Goal: Information Seeking & Learning: Learn about a topic

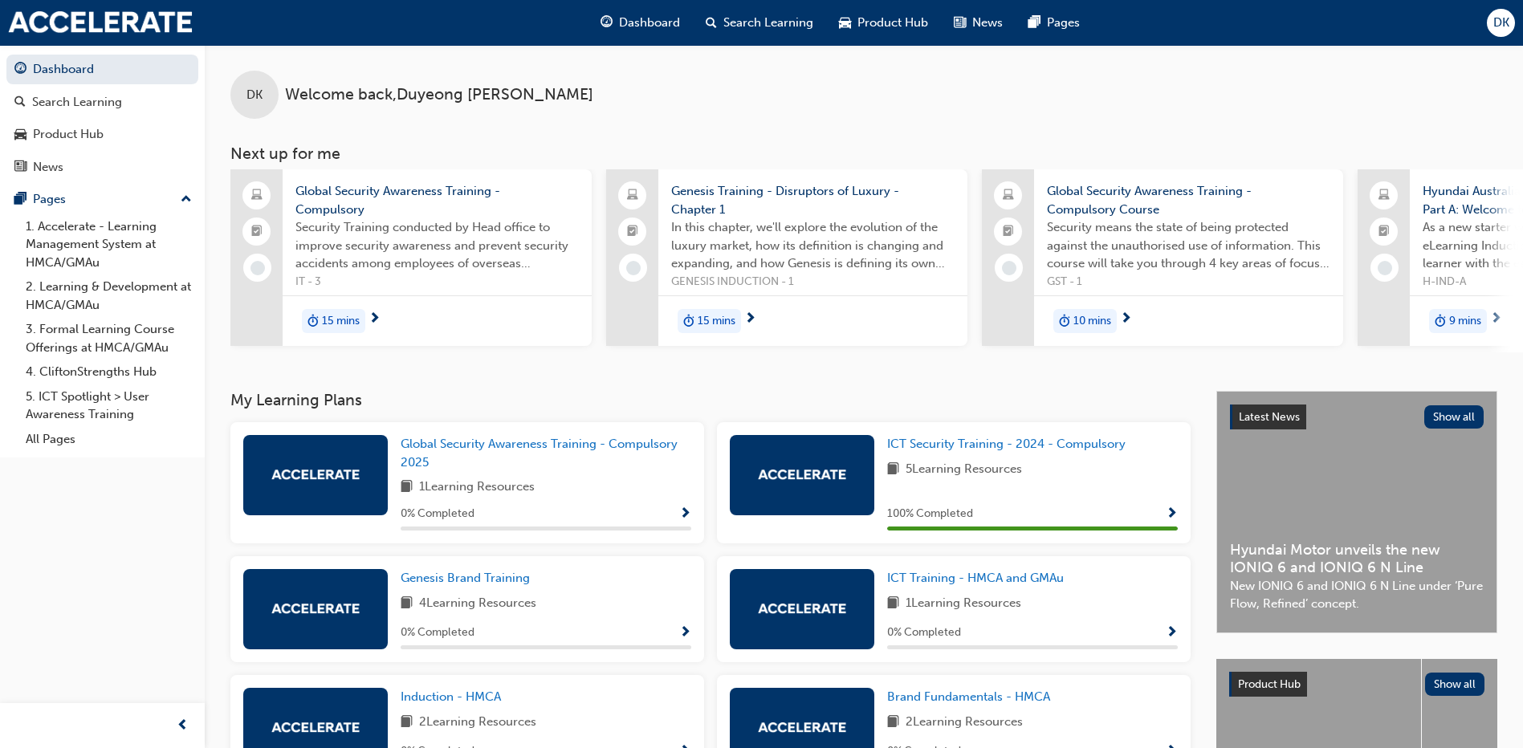
click at [346, 320] on span "15 mins" at bounding box center [341, 321] width 38 height 18
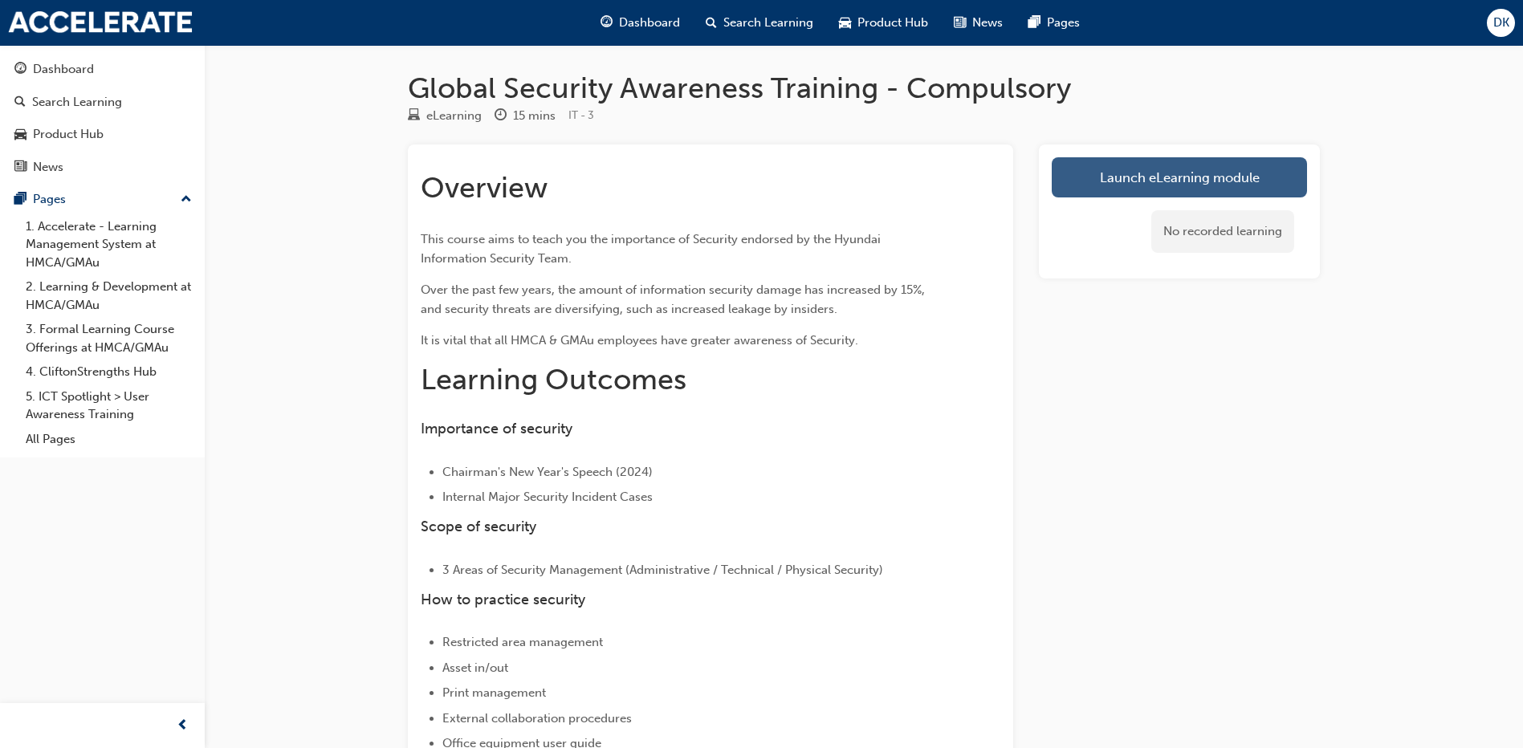
click at [1162, 182] on link "Launch eLearning module" at bounding box center [1179, 177] width 255 height 40
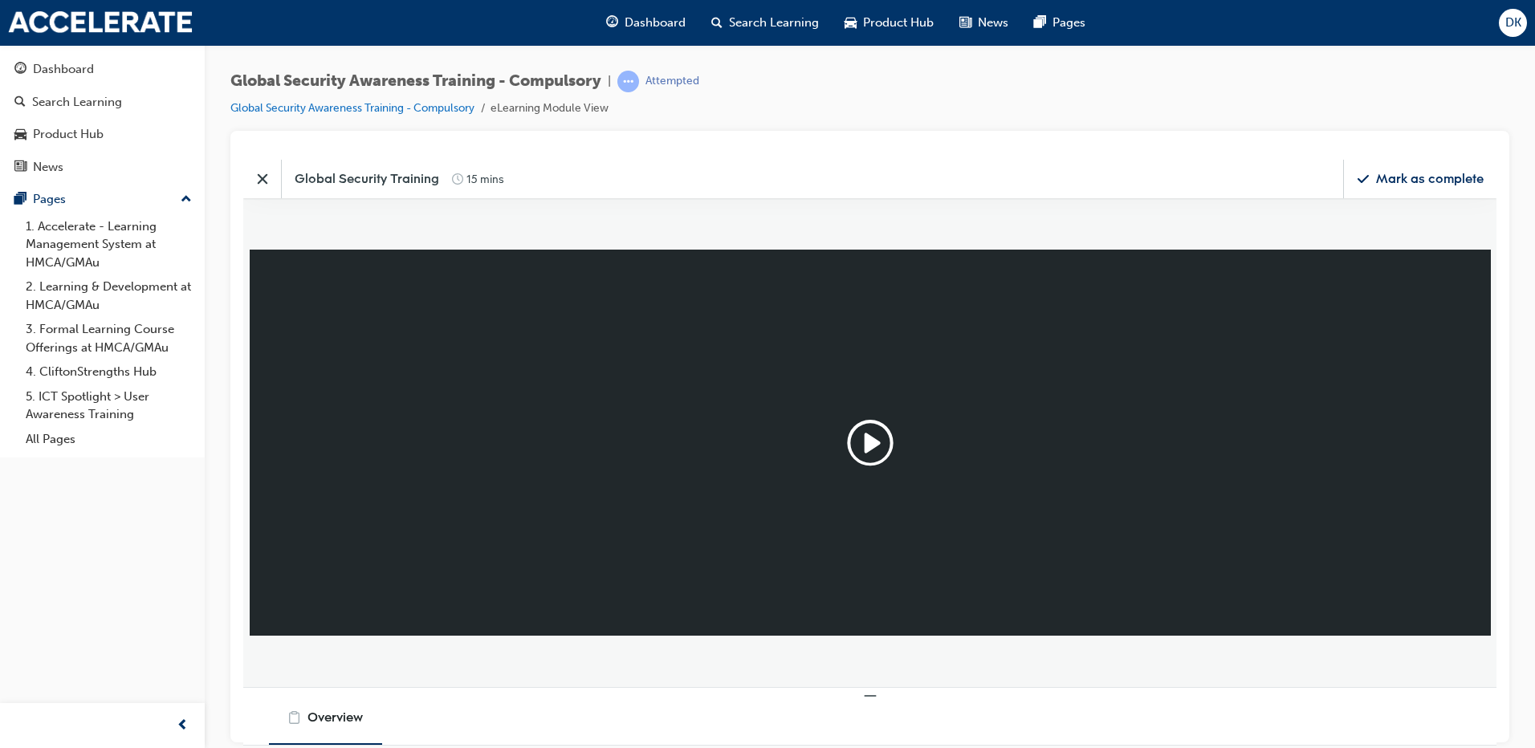
scroll to position [411, 1278]
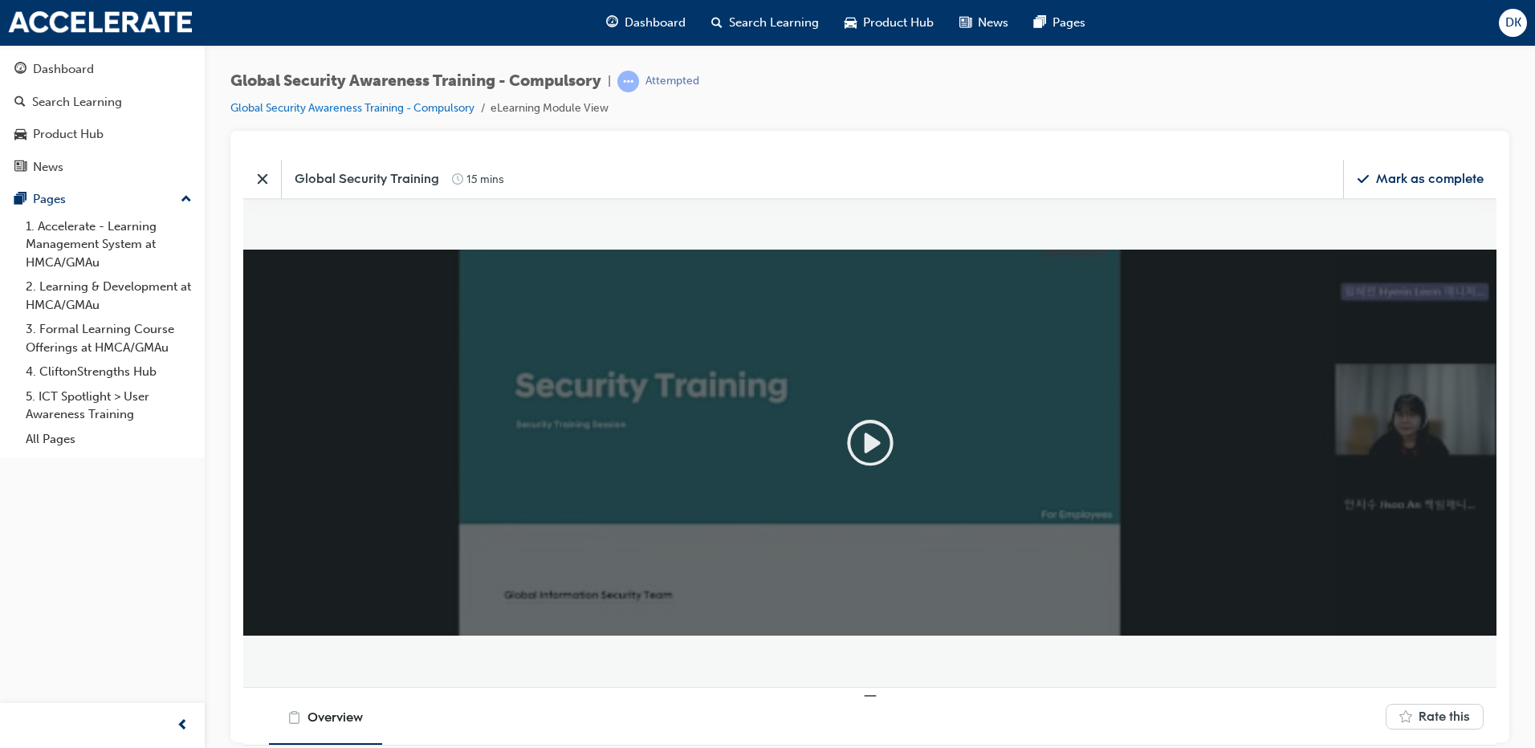
click at [869, 442] on icon "Play" at bounding box center [871, 442] width 13 height 17
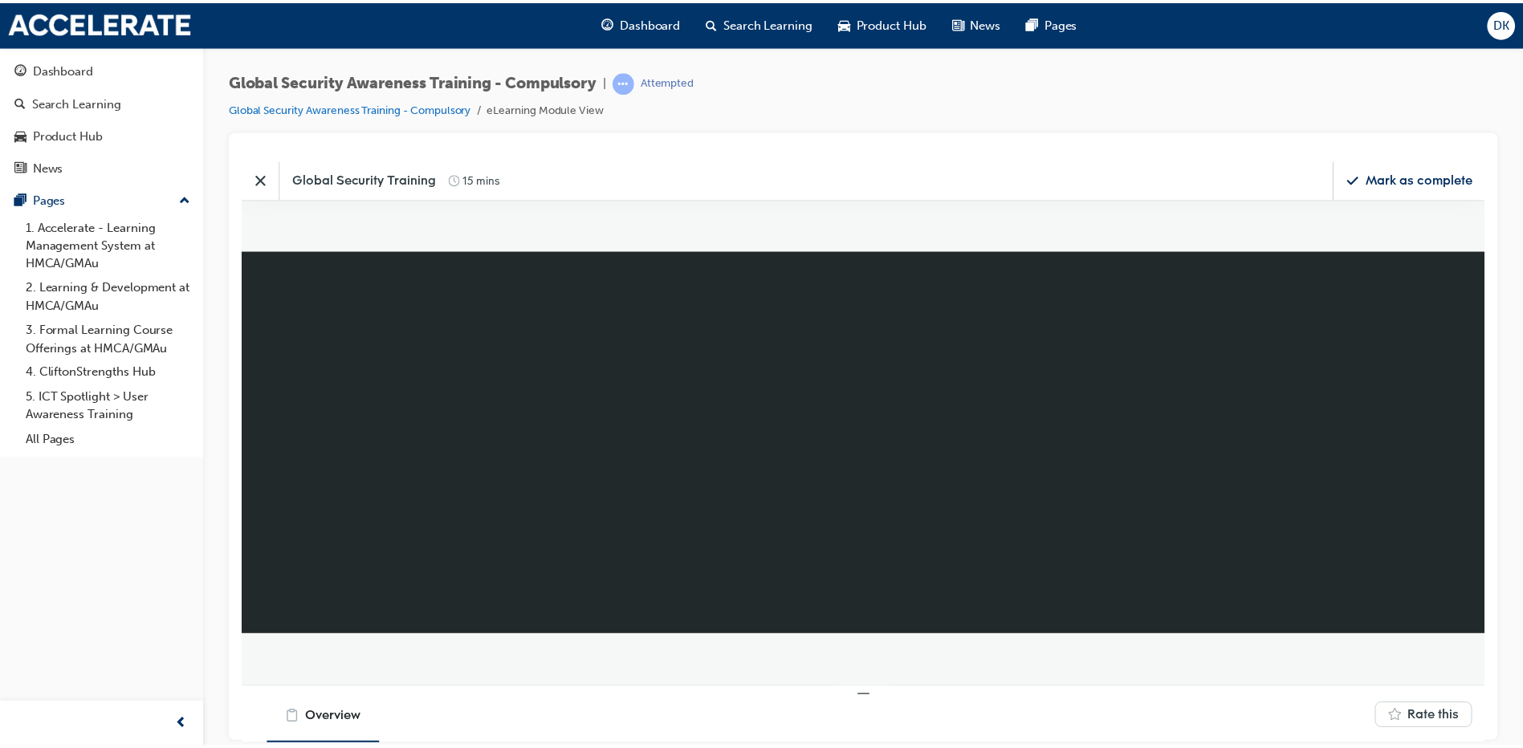
scroll to position [8, 8]
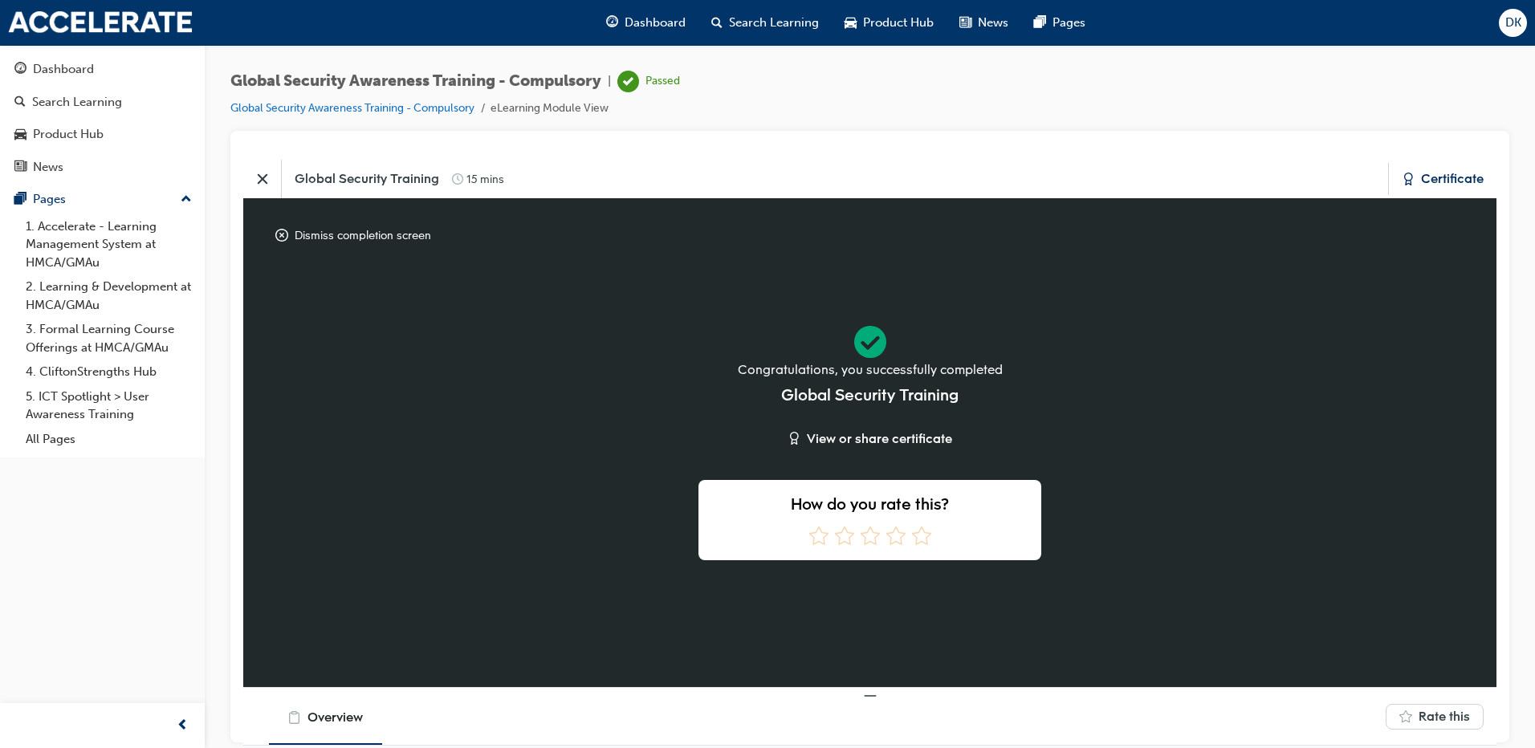
click at [1469, 181] on div "Certificate" at bounding box center [1452, 178] width 63 height 18
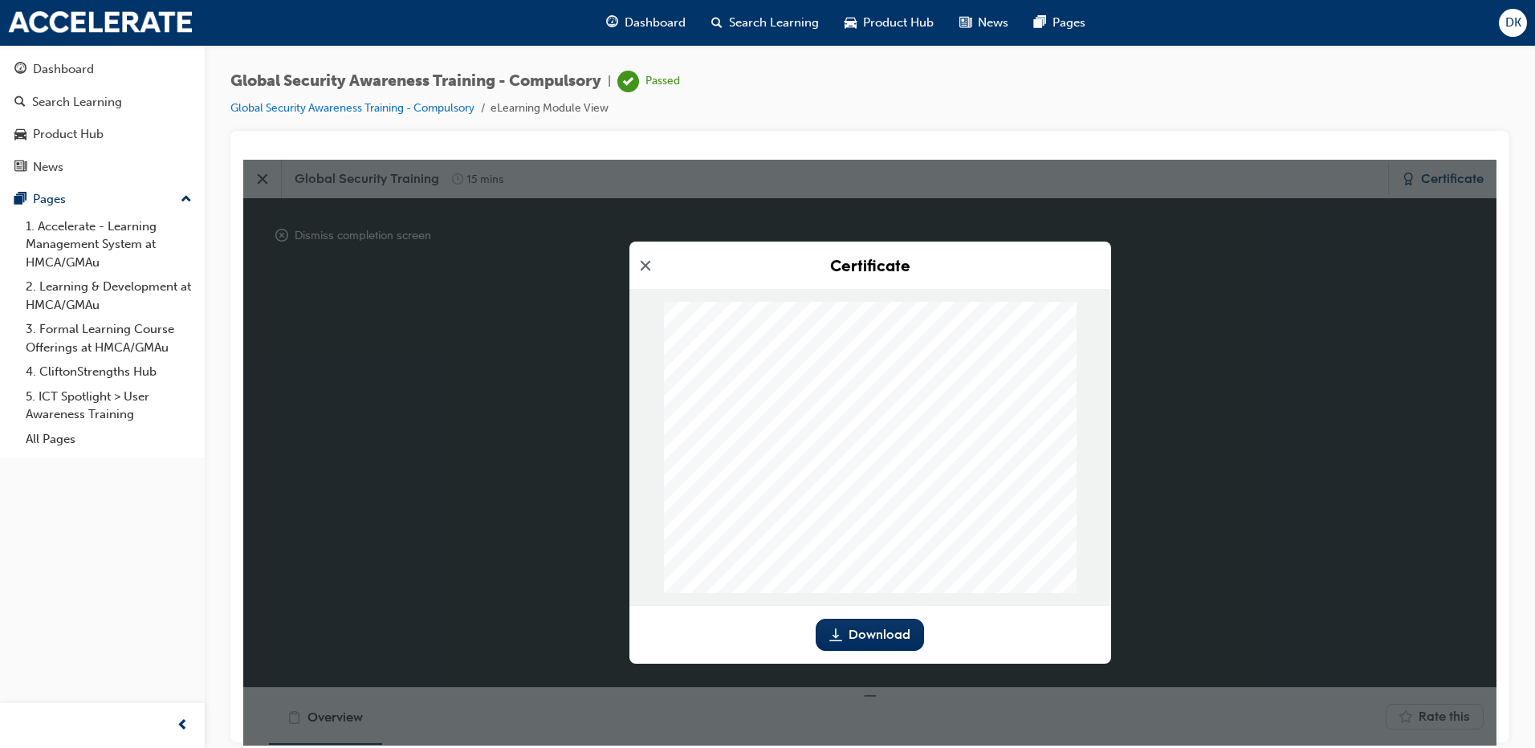
click at [644, 263] on icon "Close modal" at bounding box center [645, 264] width 10 height 10
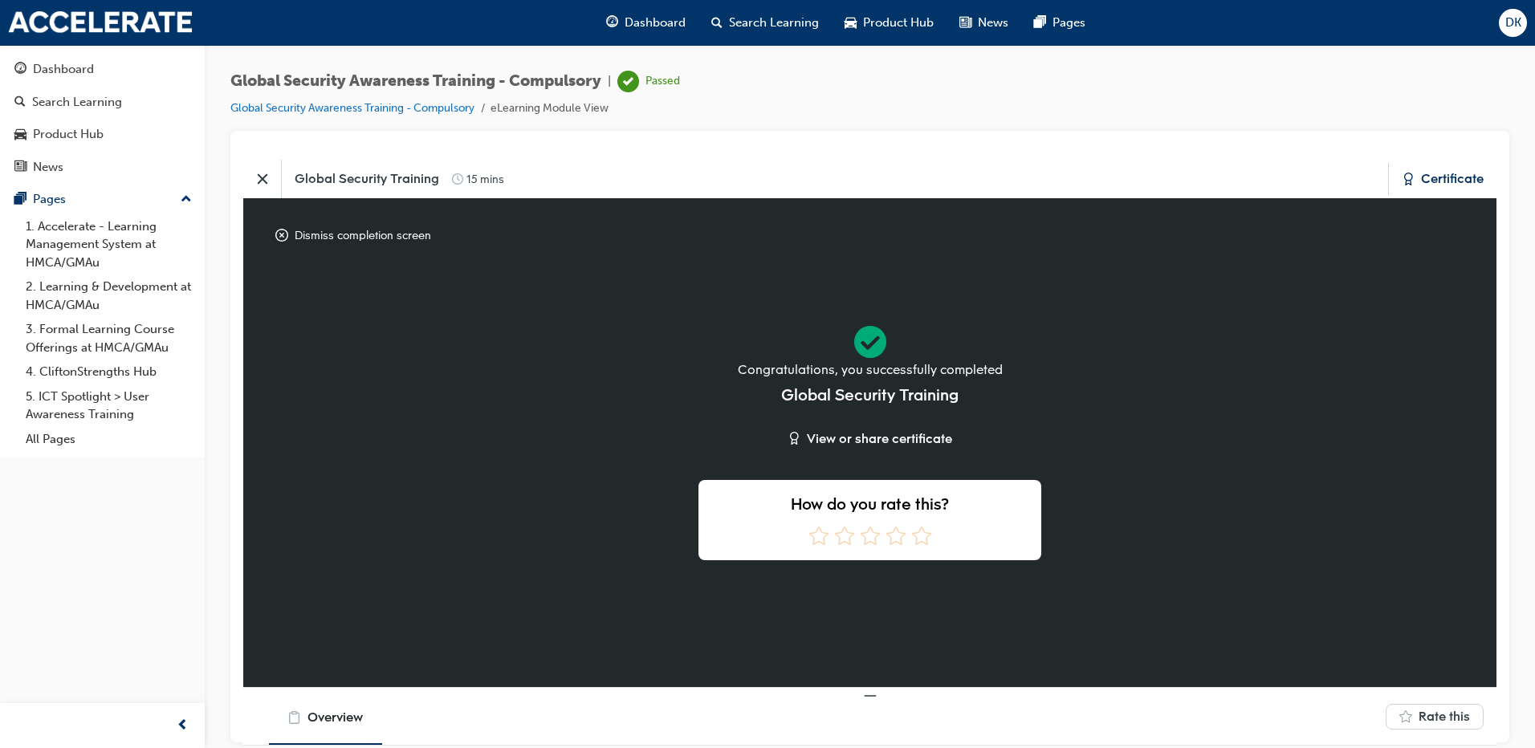
click at [263, 180] on icon "Close" at bounding box center [262, 178] width 10 height 10
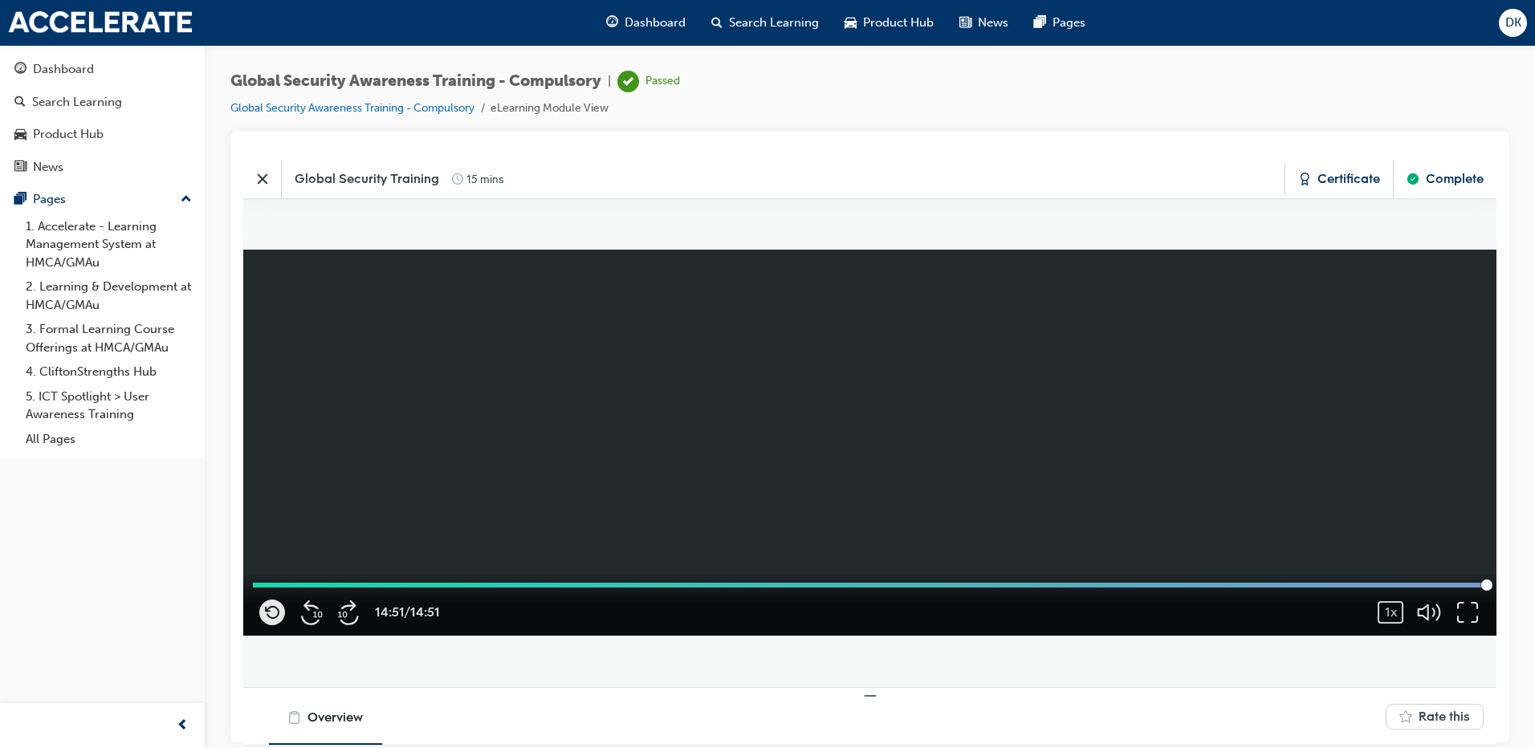
click at [267, 181] on icon "Close" at bounding box center [262, 178] width 16 height 16
click at [138, 30] on img at bounding box center [100, 22] width 185 height 22
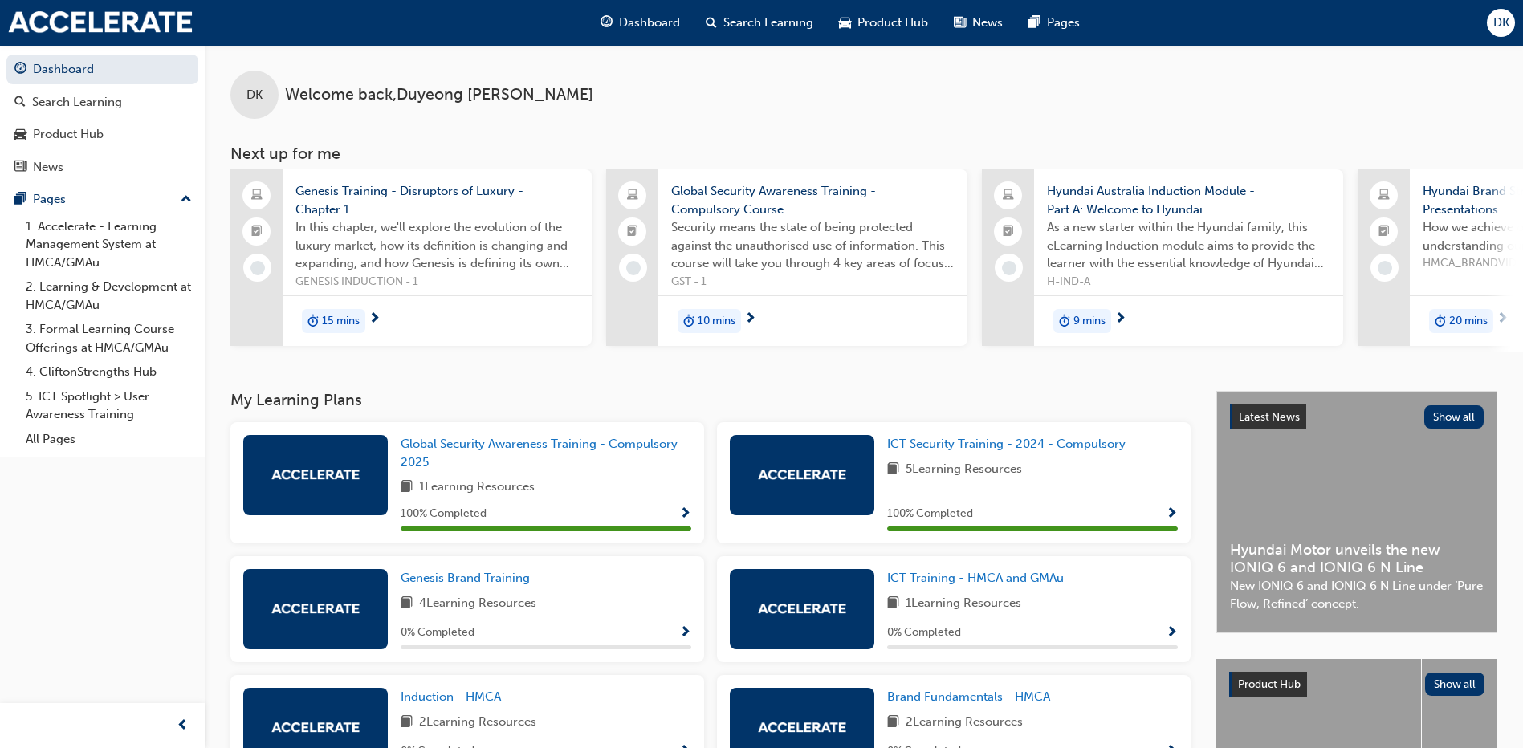
click at [702, 324] on span "10 mins" at bounding box center [717, 321] width 38 height 18
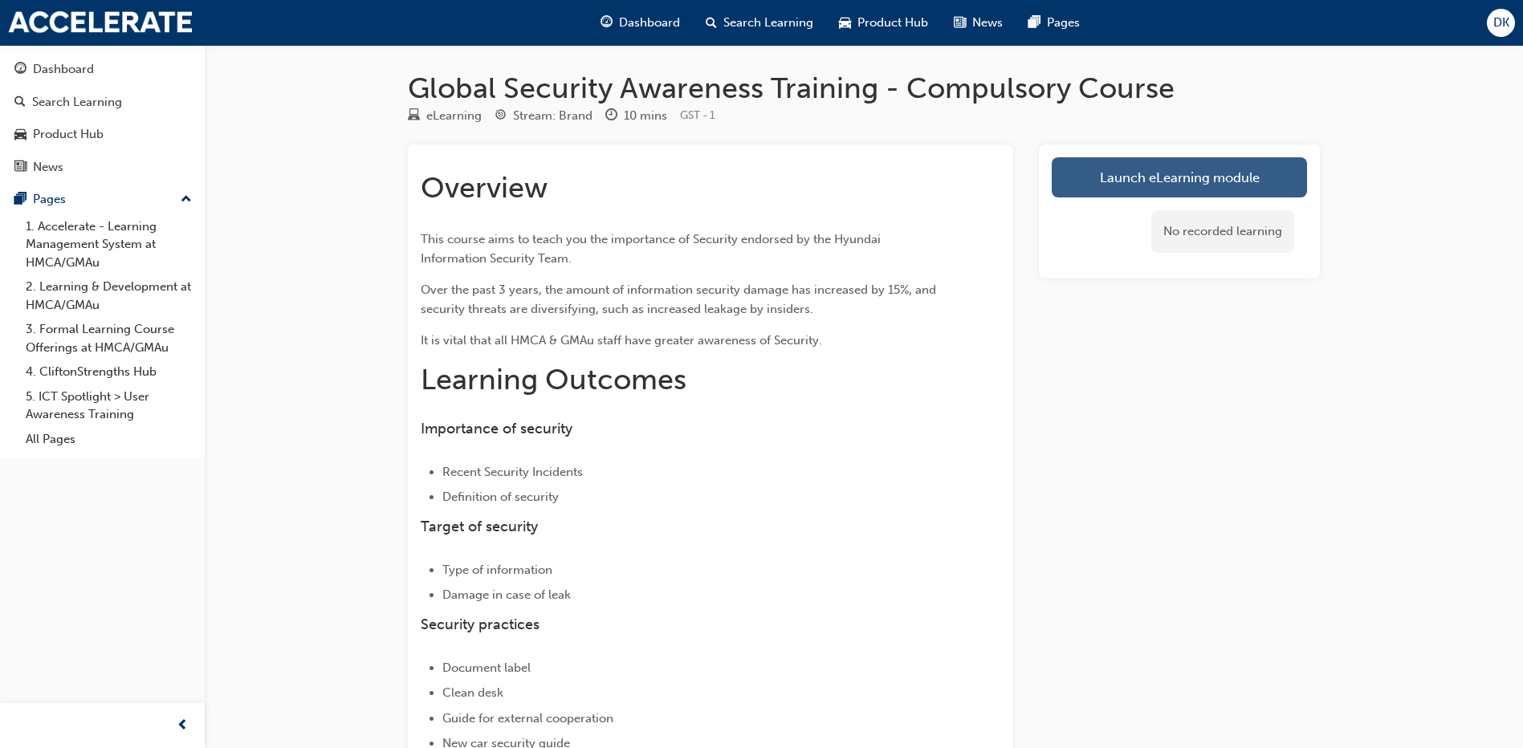
click at [1113, 180] on link "Launch eLearning module" at bounding box center [1179, 177] width 255 height 40
